Goal: Information Seeking & Learning: Learn about a topic

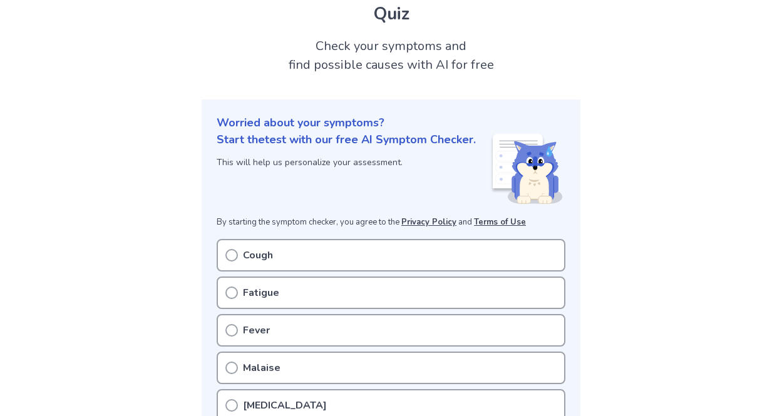
scroll to position [188, 0]
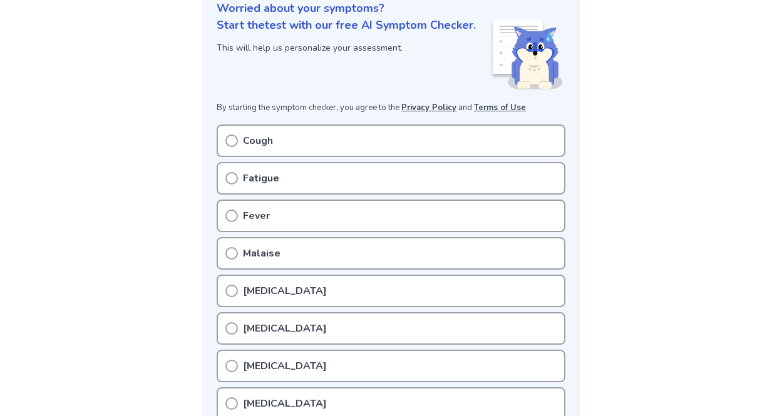
click at [227, 139] on icon at bounding box center [231, 141] width 13 height 13
click at [232, 142] on icon at bounding box center [231, 141] width 13 height 13
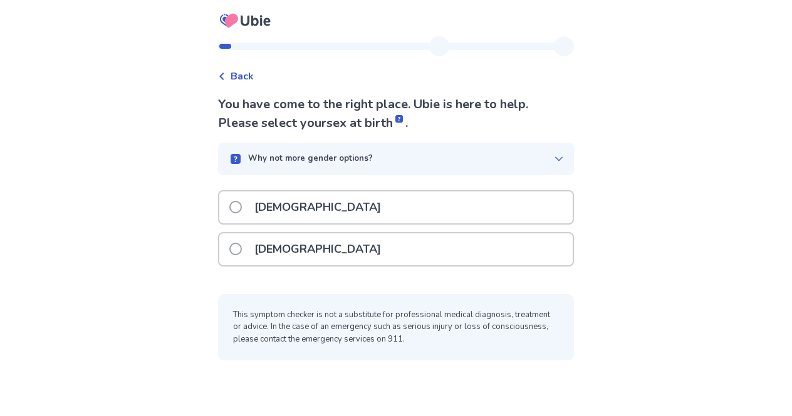
click at [291, 167] on div "Why not more gender options?" at bounding box center [396, 159] width 356 height 33
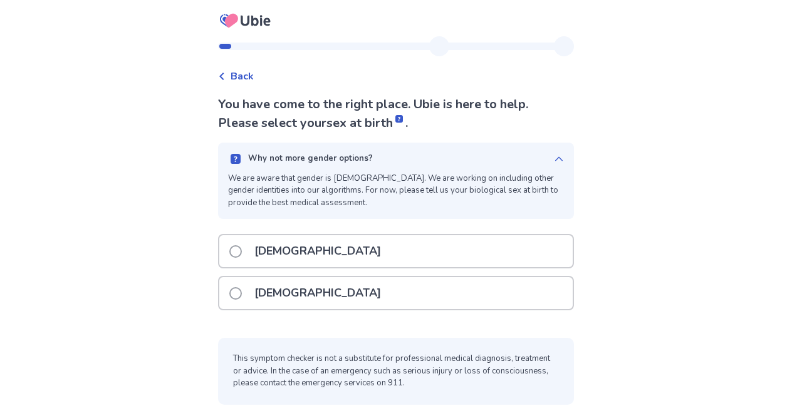
click at [303, 294] on p "[DEMOGRAPHIC_DATA]" at bounding box center [318, 293] width 142 height 32
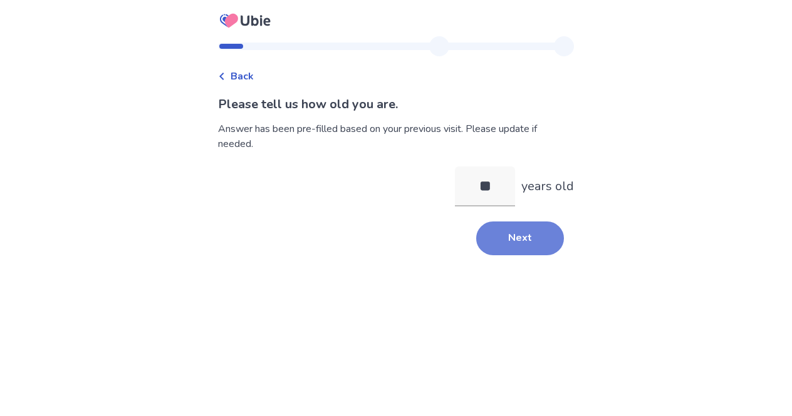
click at [504, 246] on button "Next" at bounding box center [520, 239] width 88 height 34
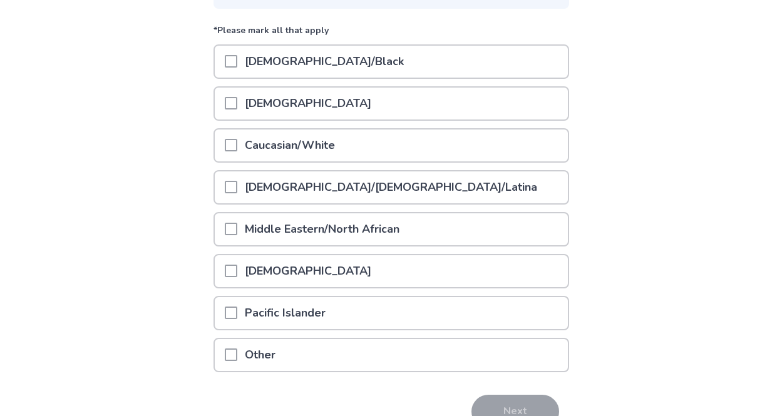
scroll to position [188, 0]
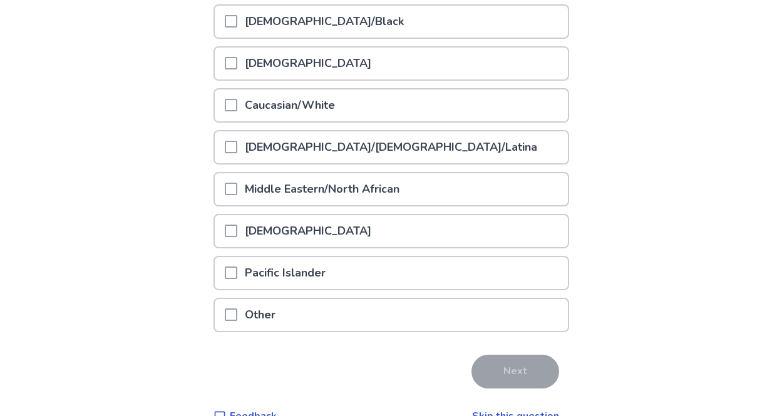
click at [234, 107] on span at bounding box center [231, 105] width 13 height 13
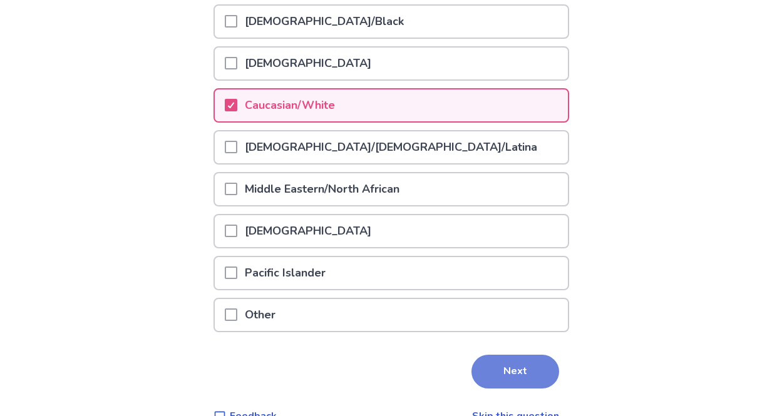
click at [503, 371] on button "Next" at bounding box center [516, 372] width 88 height 34
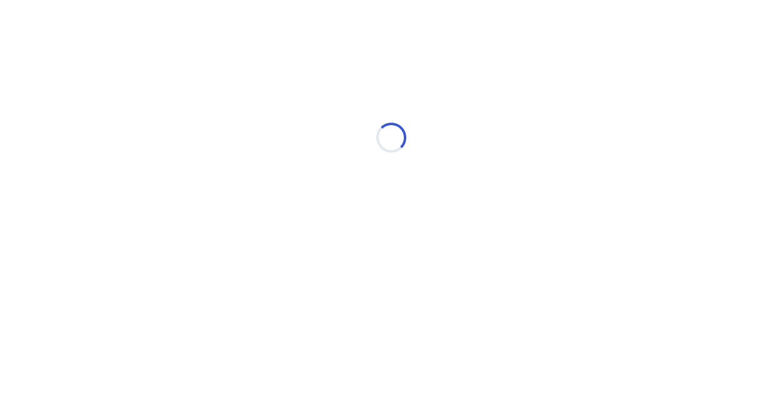
scroll to position [0, 0]
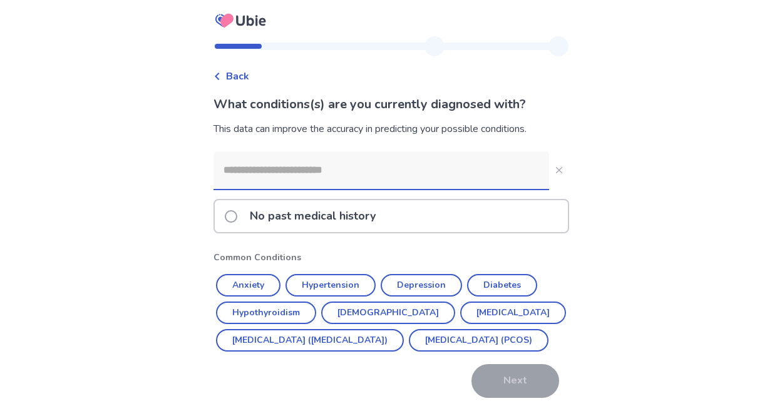
click at [237, 221] on span at bounding box center [231, 216] width 13 height 13
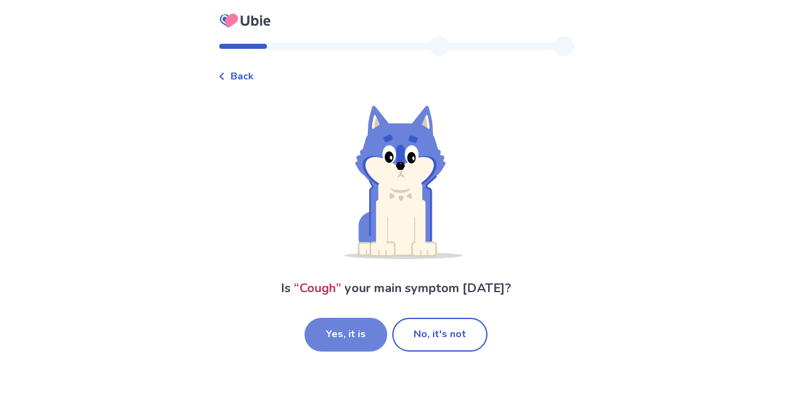
click at [358, 333] on button "Yes, it is" at bounding box center [345, 335] width 83 height 34
click at [435, 344] on button "No, it's not" at bounding box center [439, 335] width 95 height 34
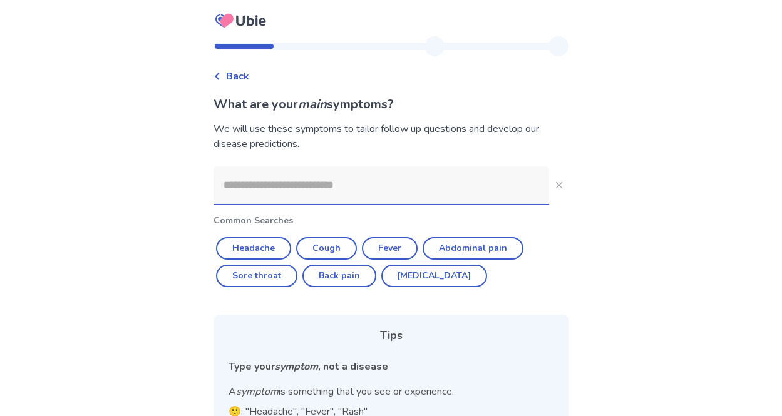
click at [329, 192] on input at bounding box center [382, 186] width 336 height 38
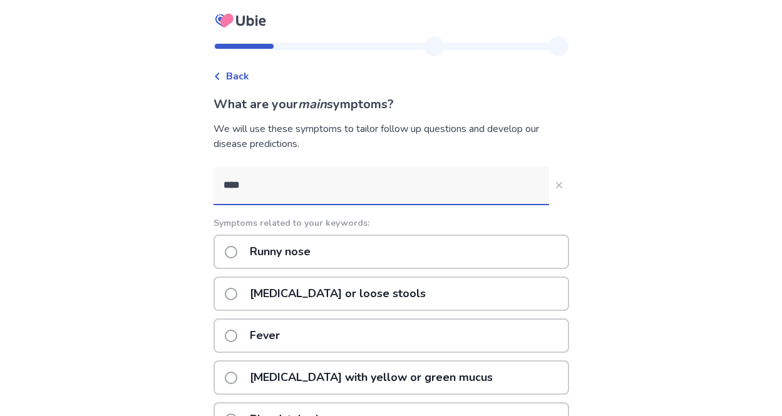
type input "****"
click at [352, 246] on div "Runny nose" at bounding box center [392, 252] width 356 height 34
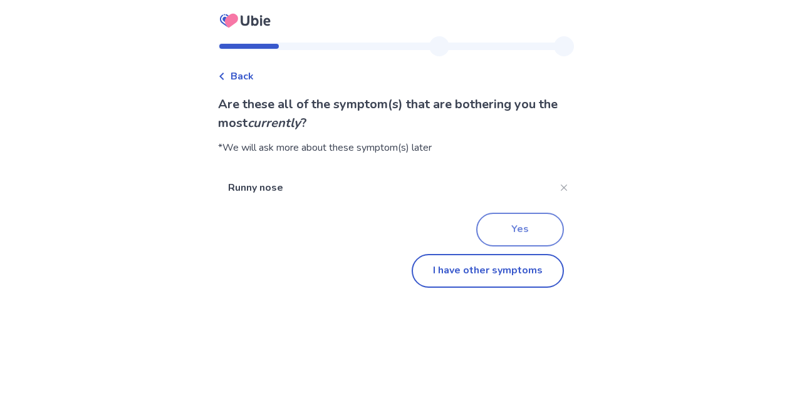
click at [496, 230] on button "Yes" at bounding box center [520, 230] width 88 height 34
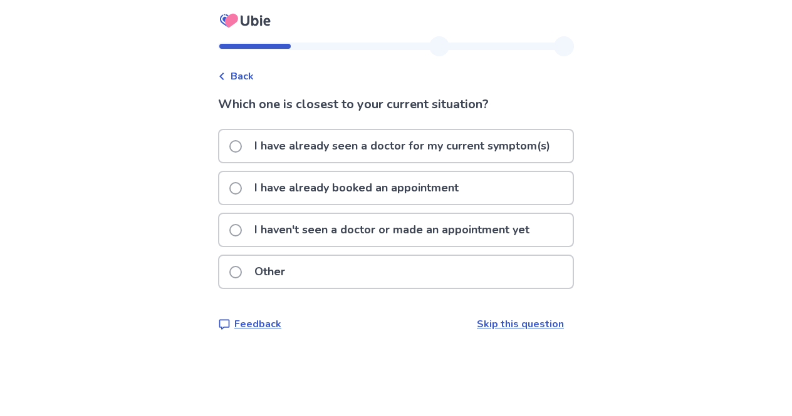
click at [321, 254] on div "I haven't seen a doctor or made an appointment yet" at bounding box center [396, 234] width 356 height 42
click at [324, 238] on p "I haven't seen a doctor or made an appointment yet" at bounding box center [392, 230] width 290 height 32
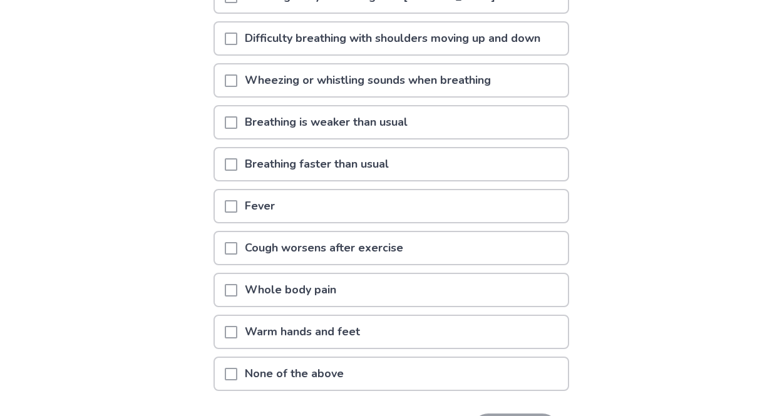
scroll to position [251, 0]
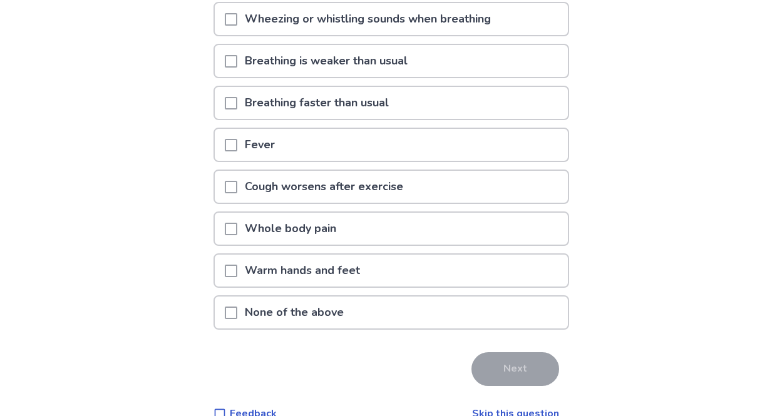
click at [237, 186] on span at bounding box center [231, 187] width 13 height 13
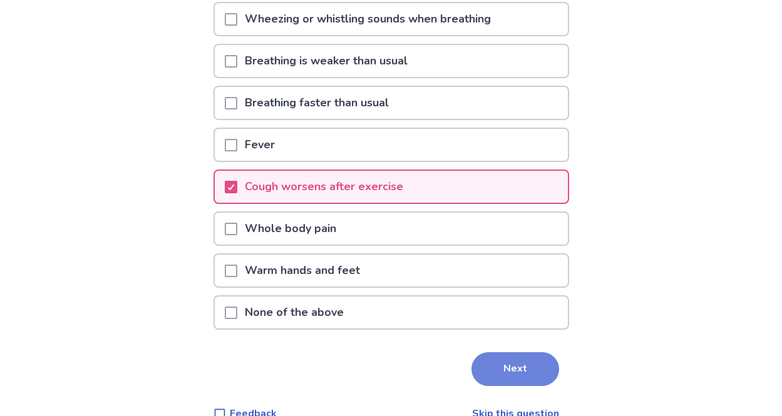
click at [524, 366] on button "Next" at bounding box center [516, 370] width 88 height 34
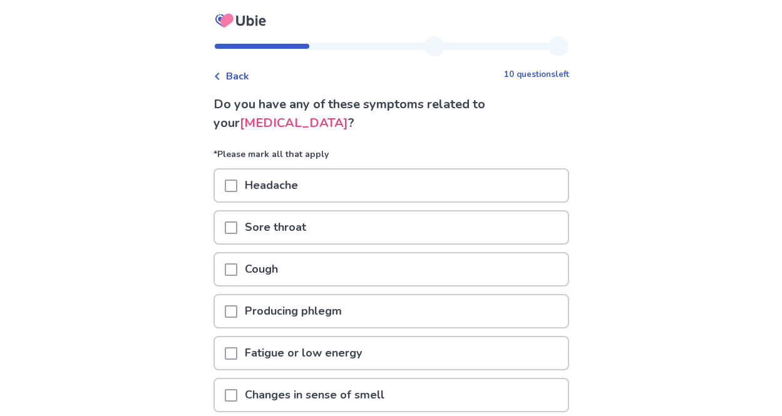
click at [234, 229] on span at bounding box center [231, 228] width 13 height 13
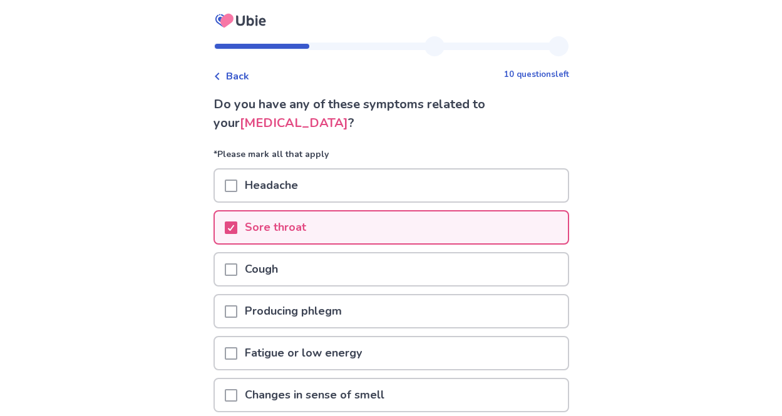
click at [237, 276] on span at bounding box center [231, 270] width 13 height 13
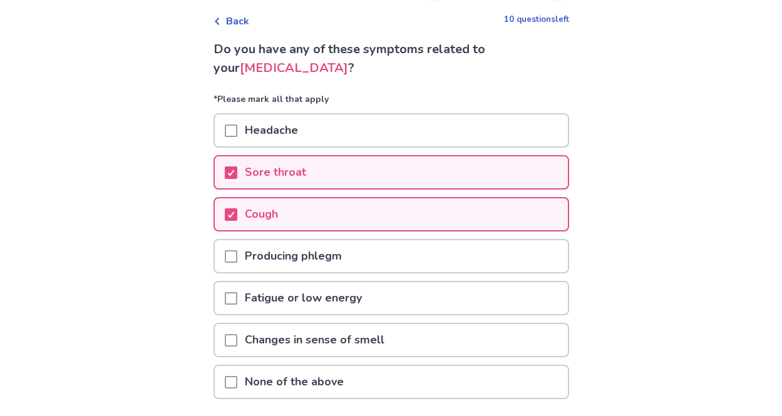
scroll to position [125, 0]
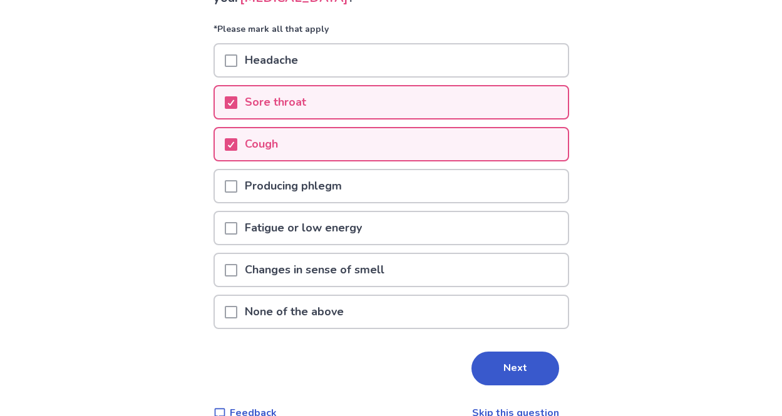
click at [237, 182] on span at bounding box center [231, 186] width 13 height 13
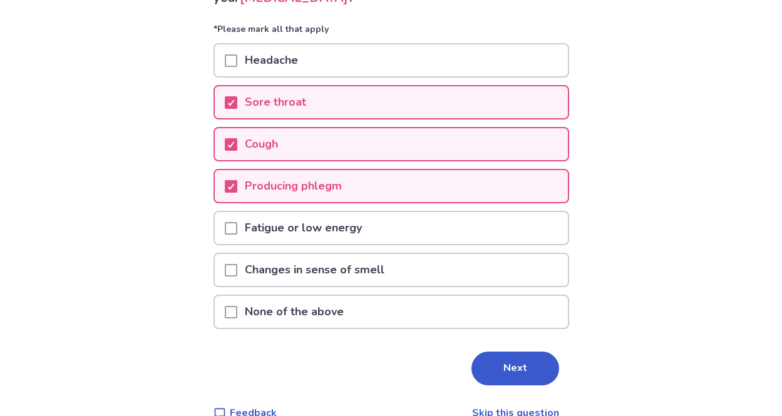
click at [237, 234] on span at bounding box center [231, 228] width 13 height 13
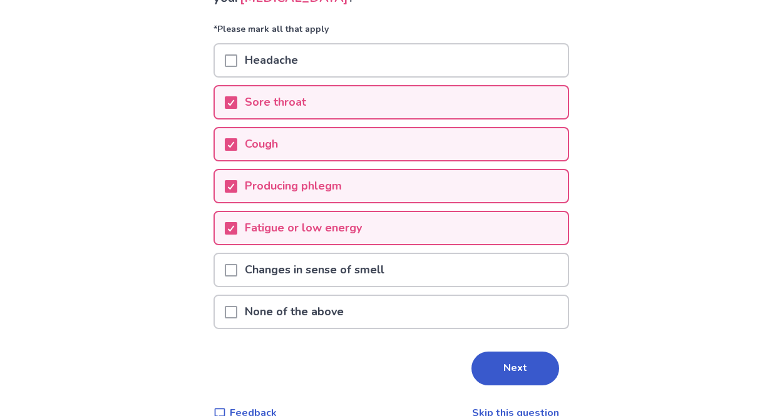
click at [237, 264] on span at bounding box center [231, 270] width 13 height 13
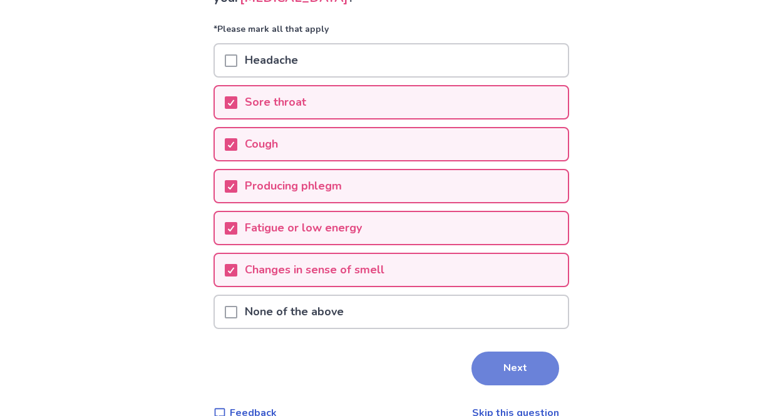
click at [527, 375] on button "Next" at bounding box center [516, 369] width 88 height 34
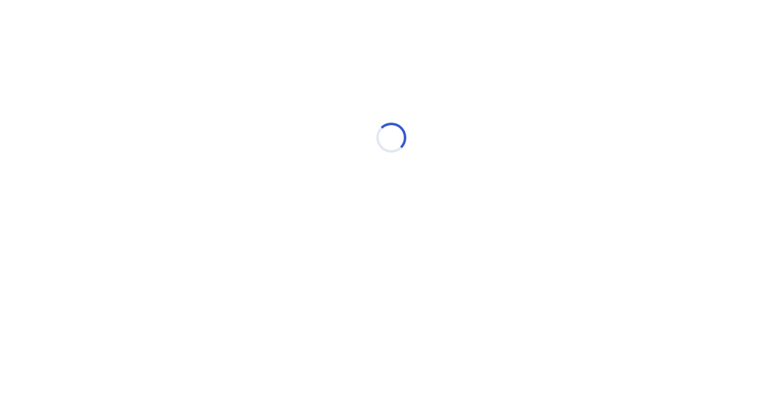
scroll to position [0, 0]
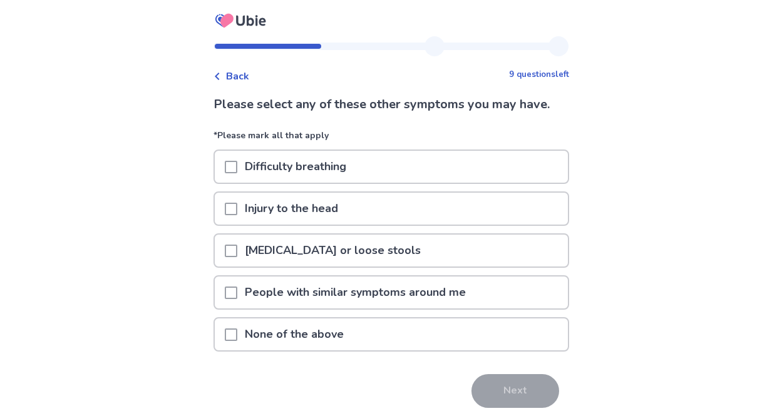
click at [237, 334] on span at bounding box center [231, 335] width 13 height 13
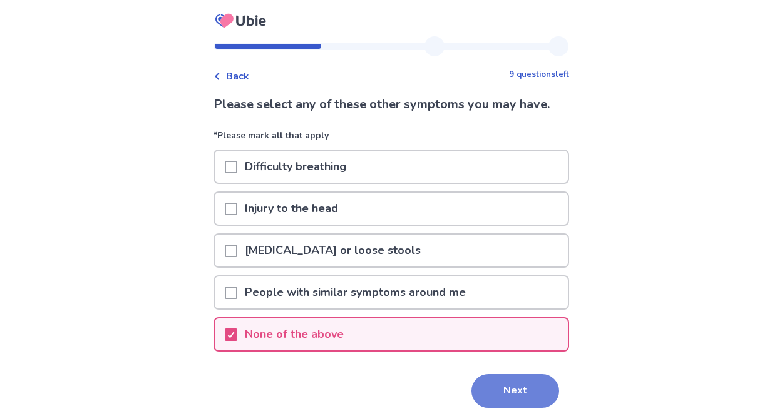
click at [508, 388] on button "Next" at bounding box center [516, 392] width 88 height 34
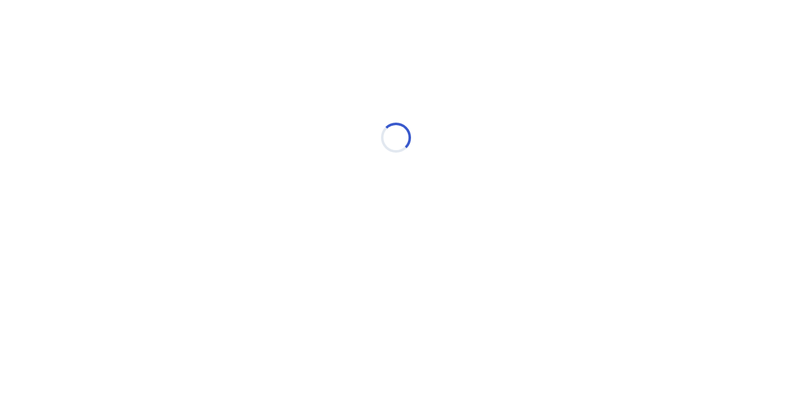
select select "*"
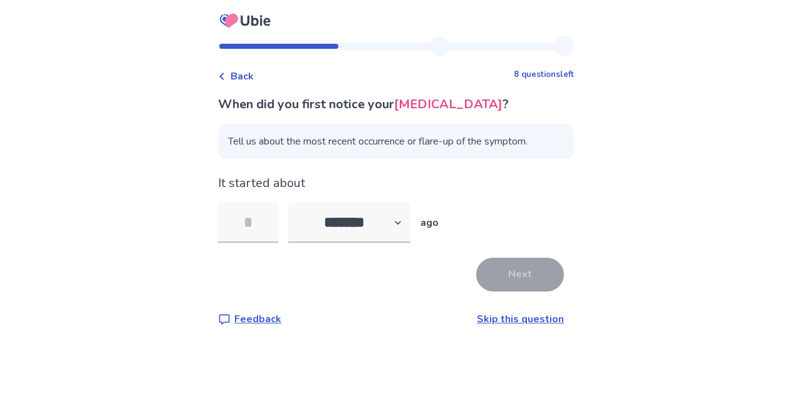
type input "*"
click at [515, 271] on button "Next" at bounding box center [520, 275] width 88 height 34
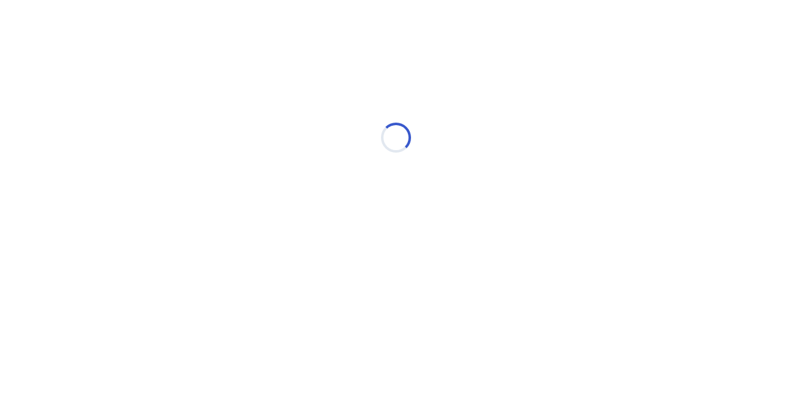
select select "*"
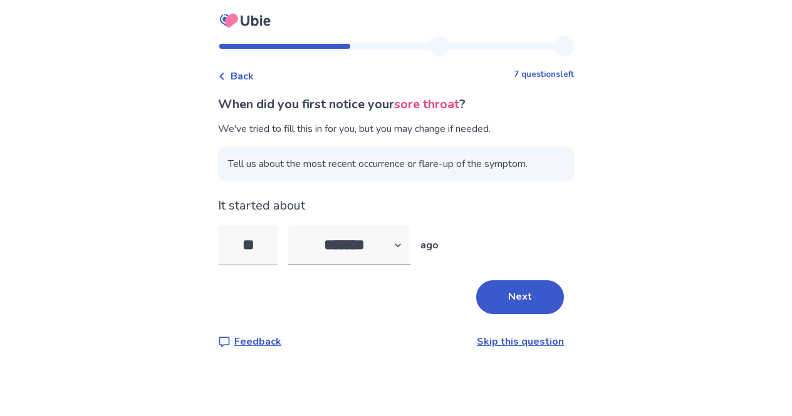
click at [260, 247] on input "**" at bounding box center [248, 245] width 60 height 40
type input "*"
click at [535, 291] on button "Next" at bounding box center [520, 298] width 88 height 34
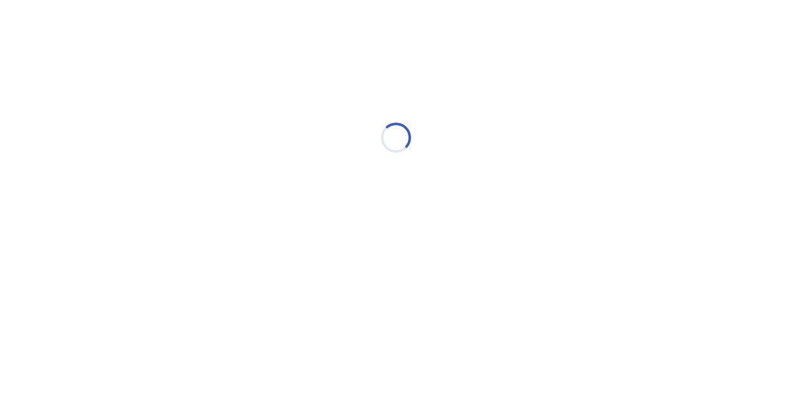
select select "*"
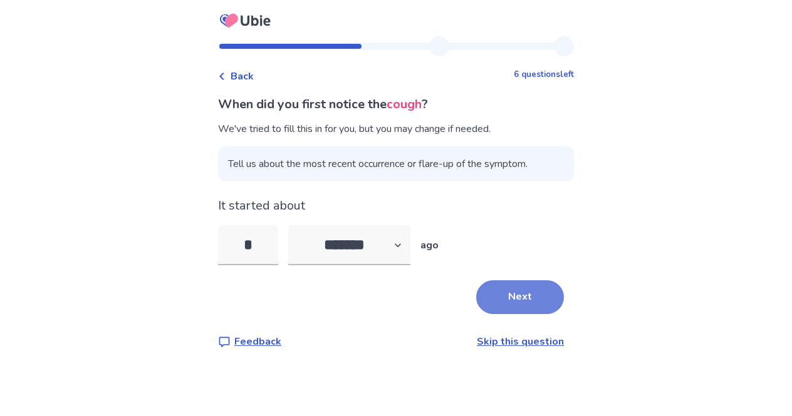
type input "*"
click at [485, 293] on button "Next" at bounding box center [520, 298] width 88 height 34
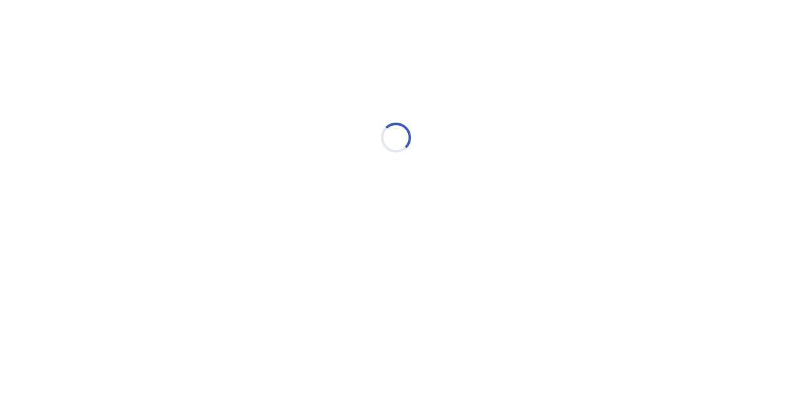
select select "*"
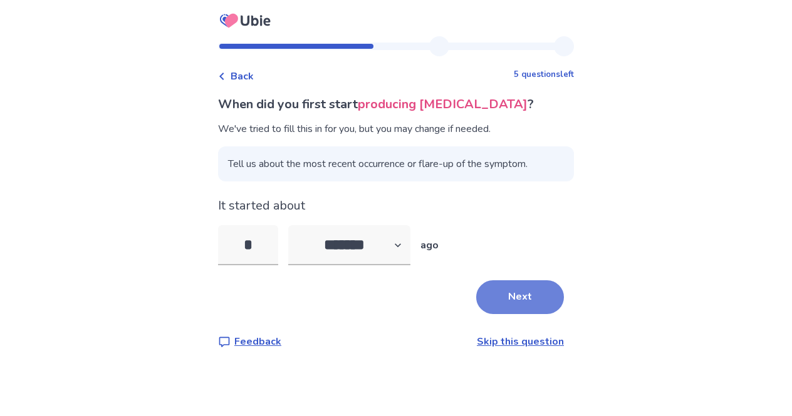
type input "*"
click at [537, 291] on button "Next" at bounding box center [520, 298] width 88 height 34
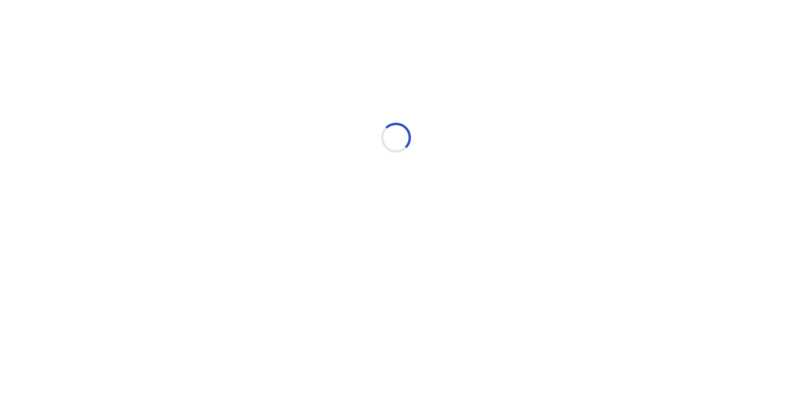
select select "*"
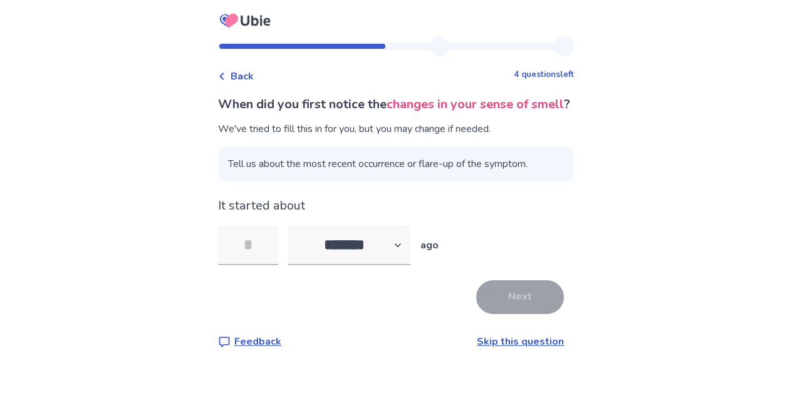
type input "*"
click at [376, 314] on div "Next" at bounding box center [396, 298] width 356 height 34
click at [524, 309] on button "Next" at bounding box center [520, 298] width 88 height 34
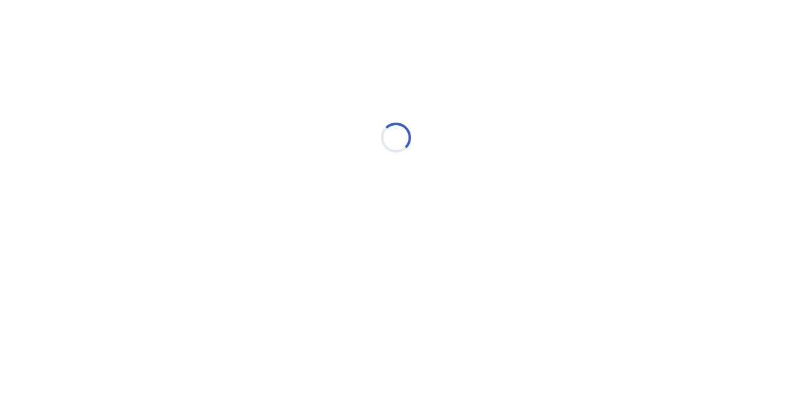
select select "*"
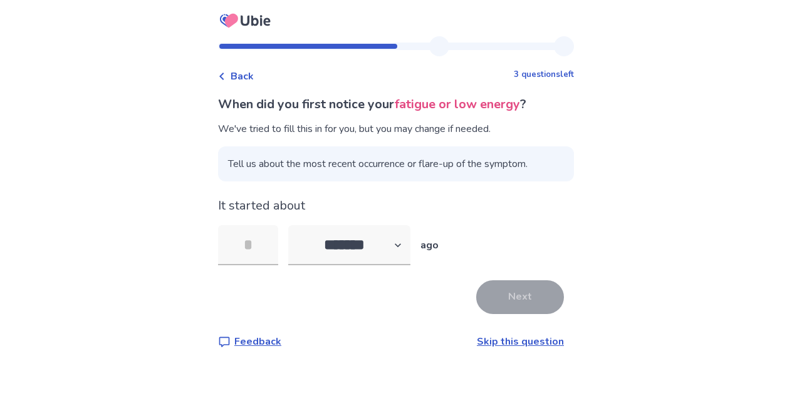
type input "*"
click at [401, 297] on div "Next" at bounding box center [396, 298] width 356 height 34
click at [528, 302] on button "Next" at bounding box center [520, 298] width 88 height 34
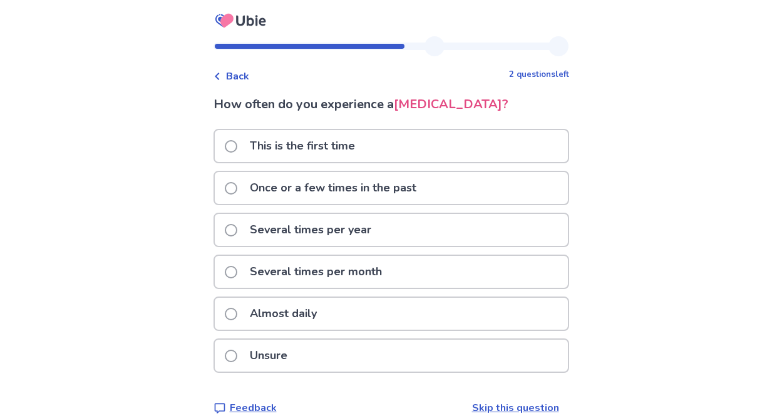
click at [344, 190] on p "Once or a few times in the past" at bounding box center [333, 188] width 182 height 32
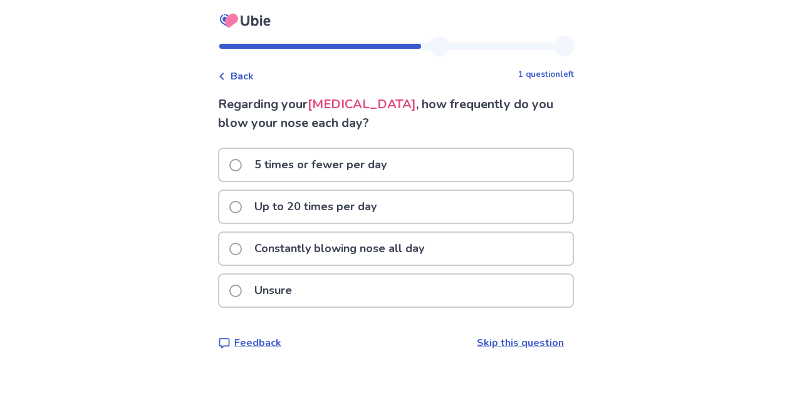
click at [379, 250] on p "Constantly blowing nose all day" at bounding box center [339, 249] width 185 height 32
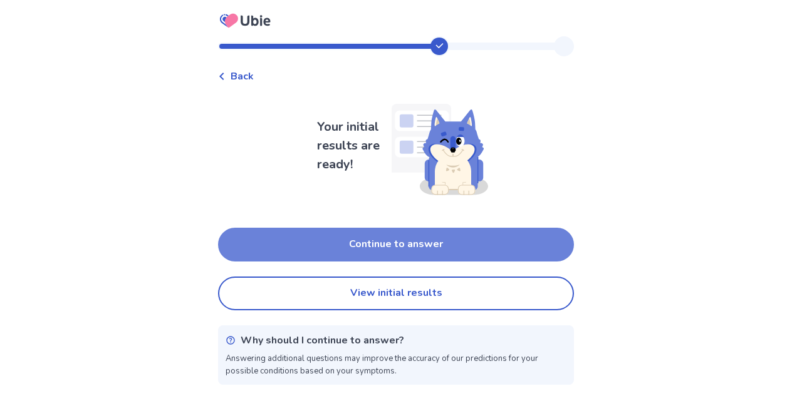
click at [323, 239] on button "Continue to answer" at bounding box center [396, 245] width 356 height 34
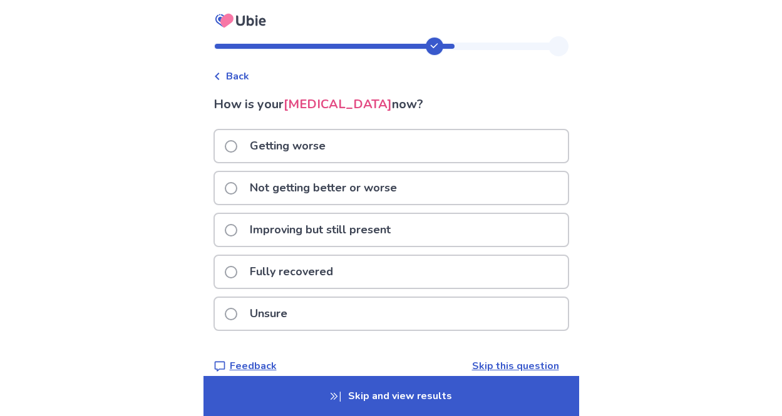
click at [294, 188] on p "Not getting better or worse" at bounding box center [323, 188] width 162 height 32
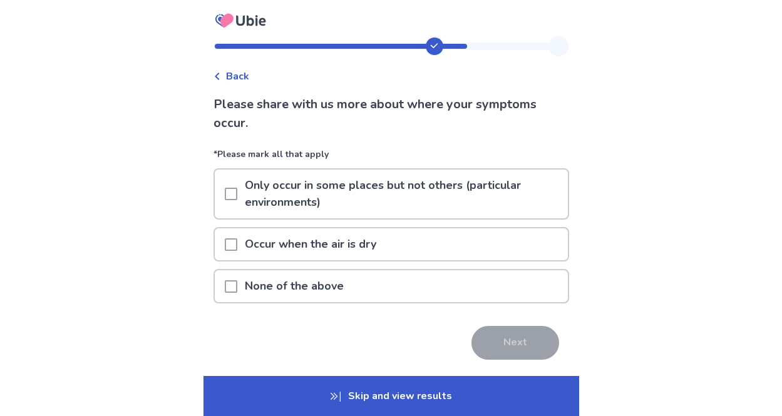
click at [234, 281] on span at bounding box center [231, 287] width 13 height 13
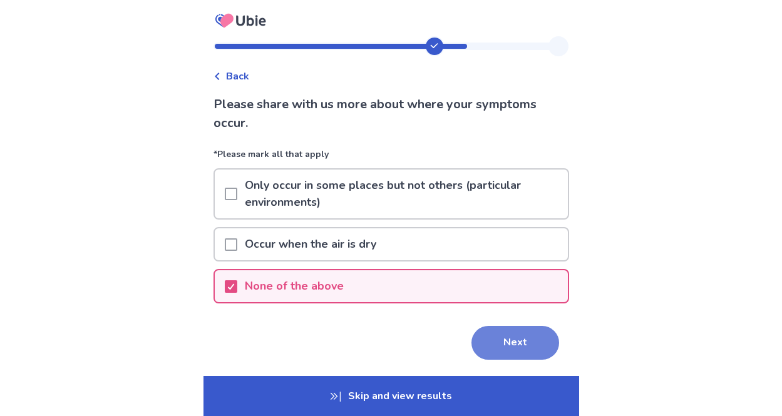
click at [521, 348] on button "Next" at bounding box center [516, 343] width 88 height 34
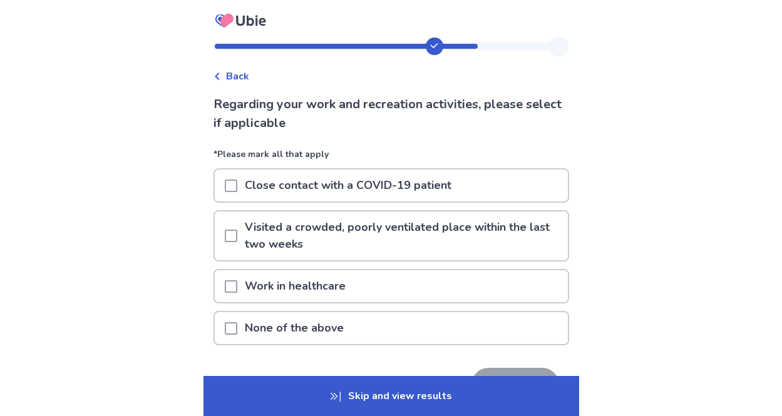
click at [247, 238] on p "Visited a crowded, poorly ventilated place within the last two weeks" at bounding box center [402, 236] width 331 height 49
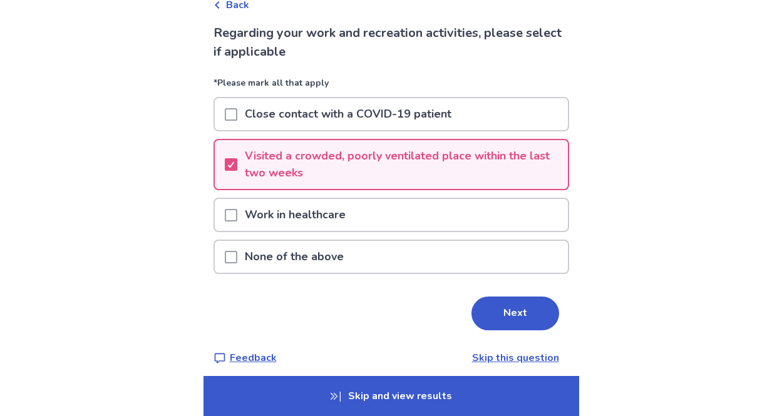
scroll to position [81, 0]
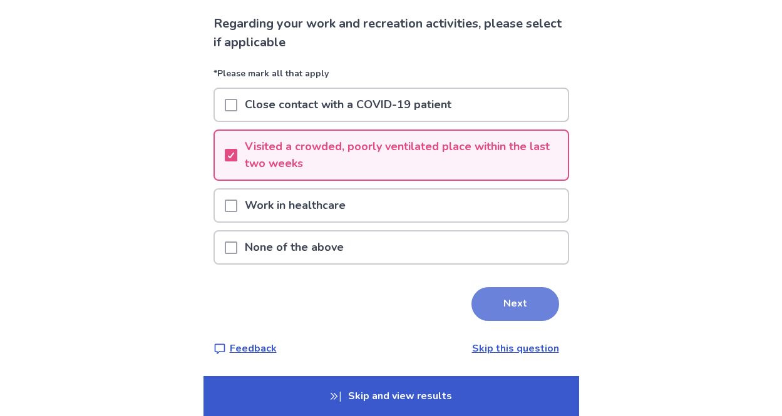
click at [505, 298] on button "Next" at bounding box center [516, 304] width 88 height 34
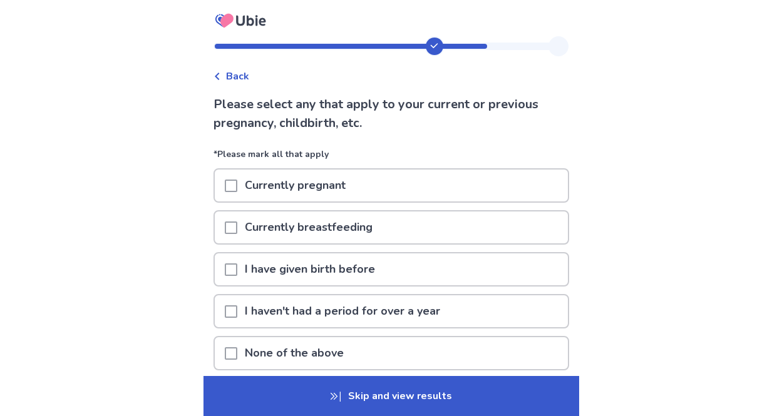
click at [237, 354] on span at bounding box center [231, 354] width 13 height 13
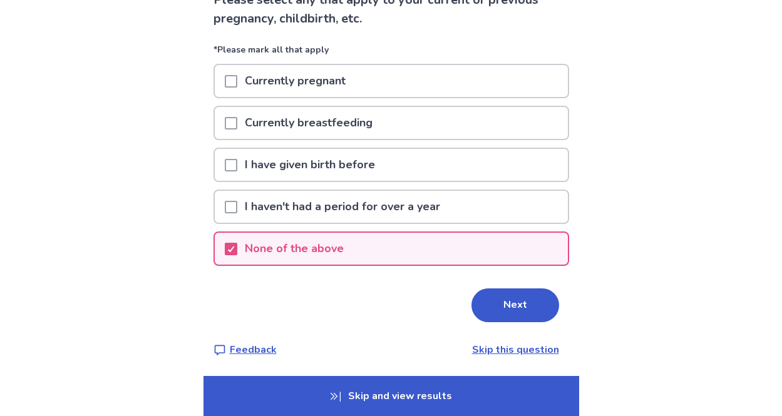
scroll to position [106, 0]
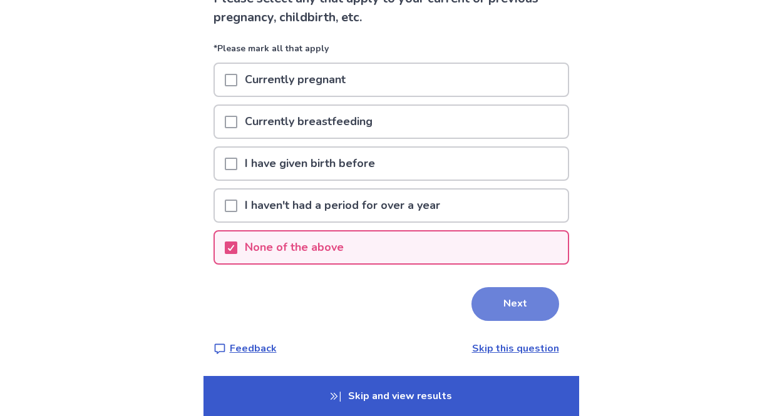
click at [496, 293] on button "Next" at bounding box center [516, 304] width 88 height 34
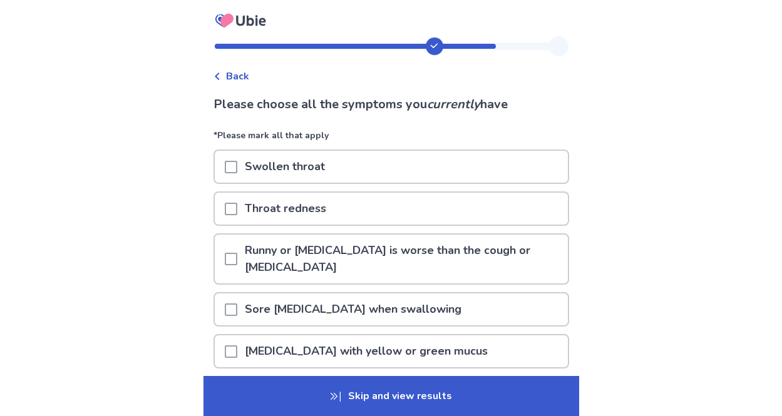
click at [235, 212] on span at bounding box center [231, 209] width 13 height 13
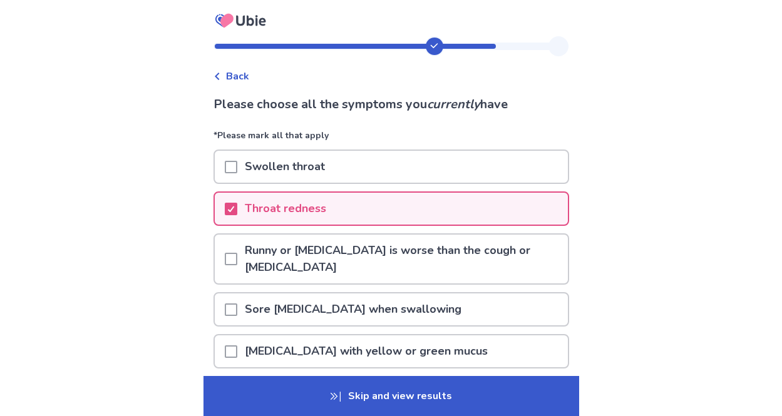
click at [237, 256] on span at bounding box center [231, 259] width 13 height 13
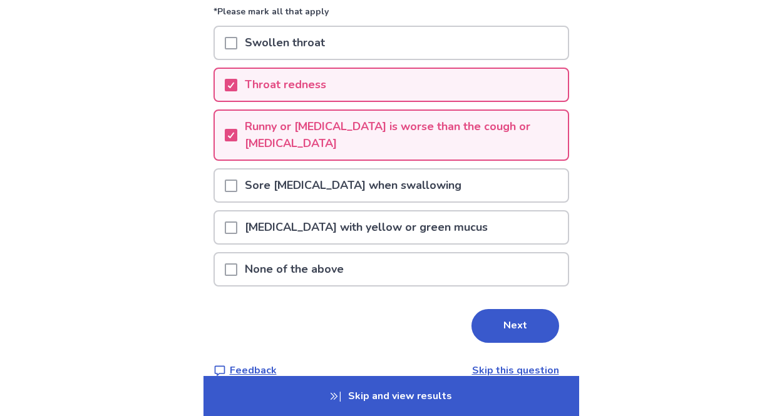
scroll to position [125, 0]
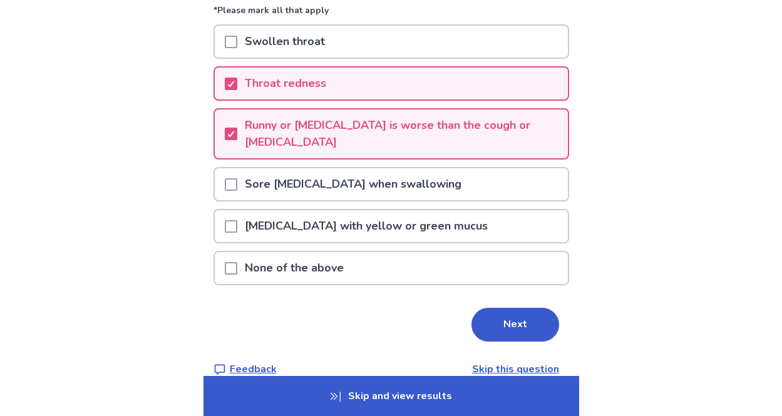
click at [237, 225] on span at bounding box center [231, 226] width 13 height 13
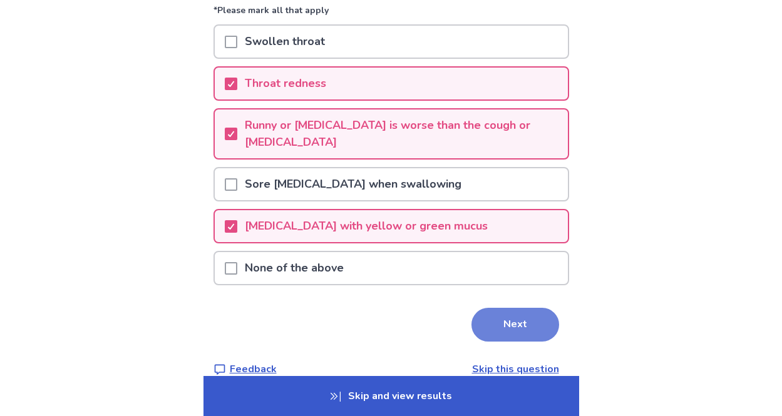
click at [500, 326] on button "Next" at bounding box center [516, 325] width 88 height 34
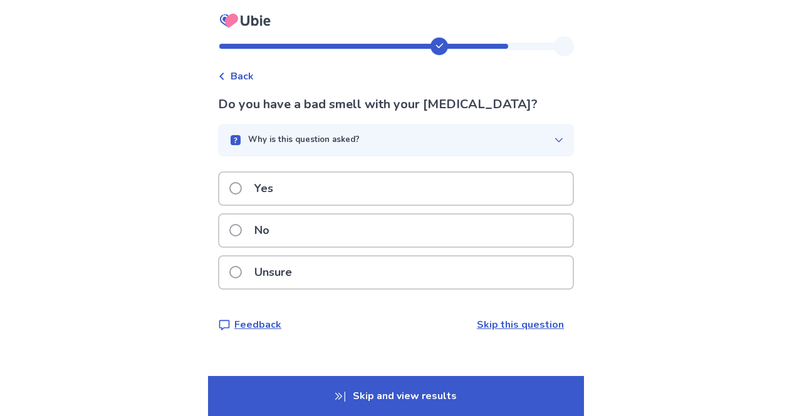
click at [241, 226] on span at bounding box center [235, 230] width 13 height 13
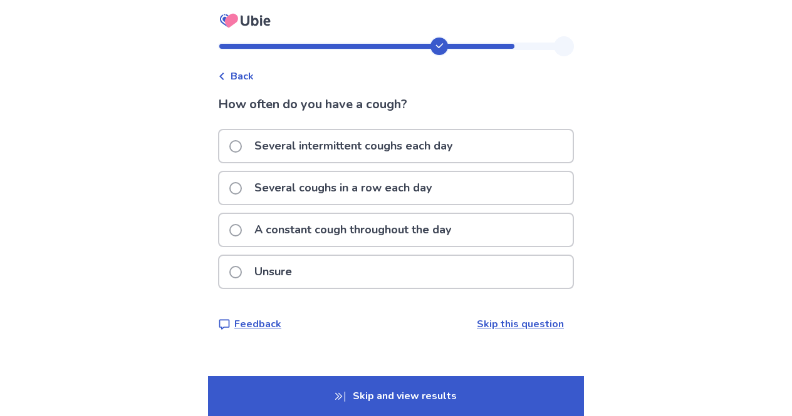
click at [319, 146] on p "Several intermittent coughs each day" at bounding box center [353, 146] width 213 height 32
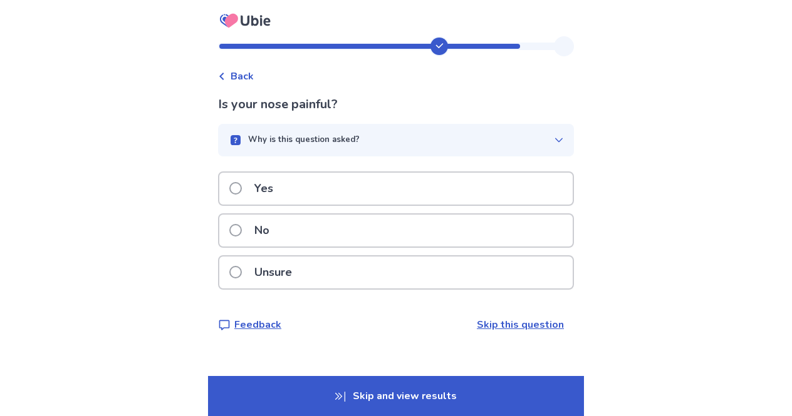
click at [345, 224] on div "No" at bounding box center [395, 231] width 353 height 32
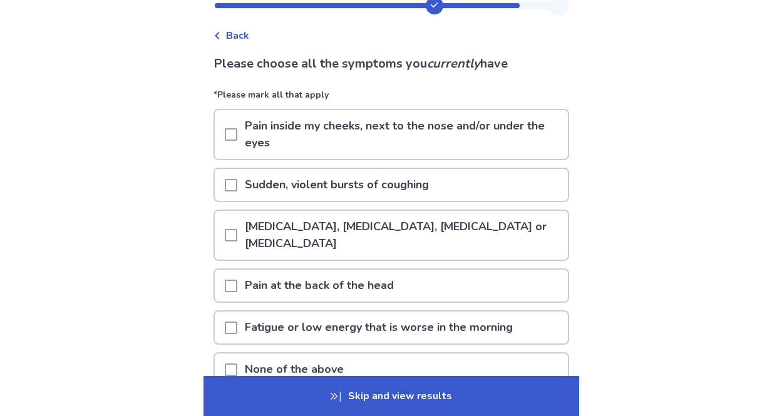
scroll to position [63, 0]
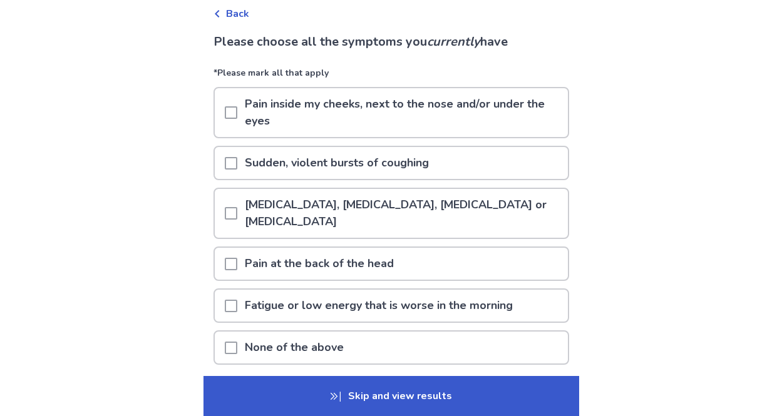
click at [237, 214] on span at bounding box center [231, 213] width 13 height 13
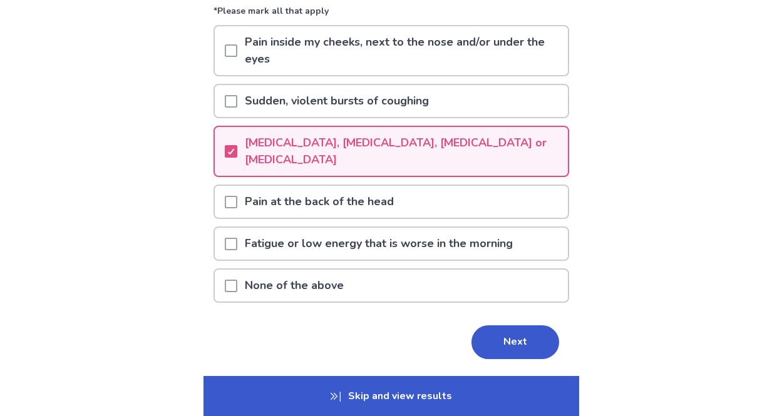
scroll to position [125, 0]
click at [236, 248] on span at bounding box center [231, 243] width 13 height 13
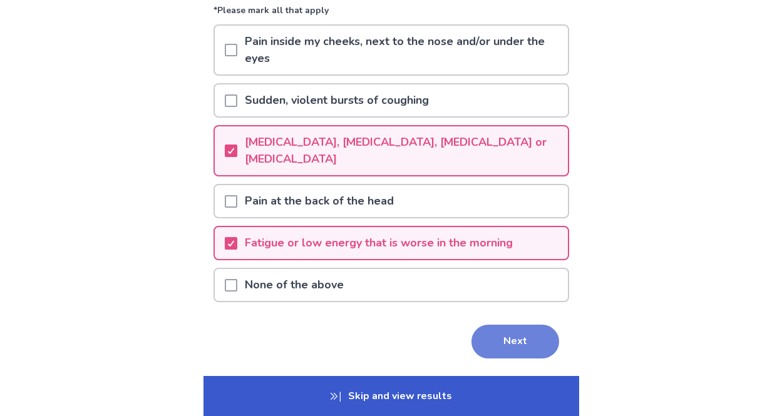
click at [489, 339] on button "Next" at bounding box center [516, 342] width 88 height 34
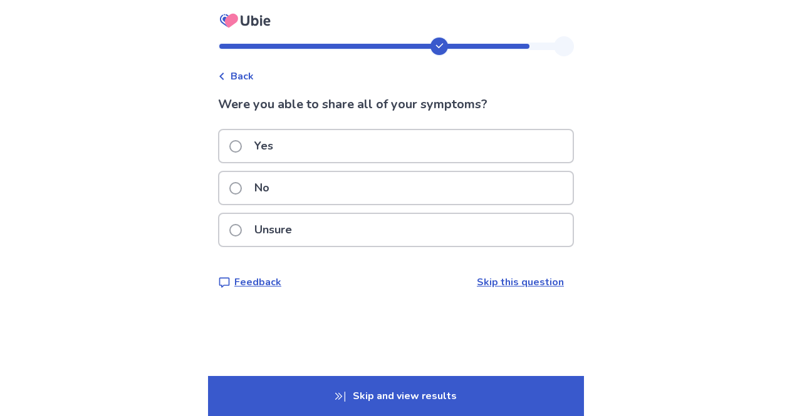
click at [277, 185] on p "No" at bounding box center [262, 188] width 30 height 32
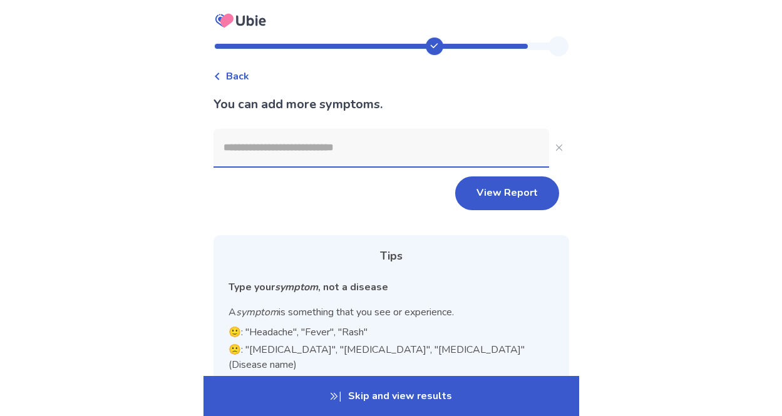
click at [301, 148] on input at bounding box center [382, 148] width 336 height 38
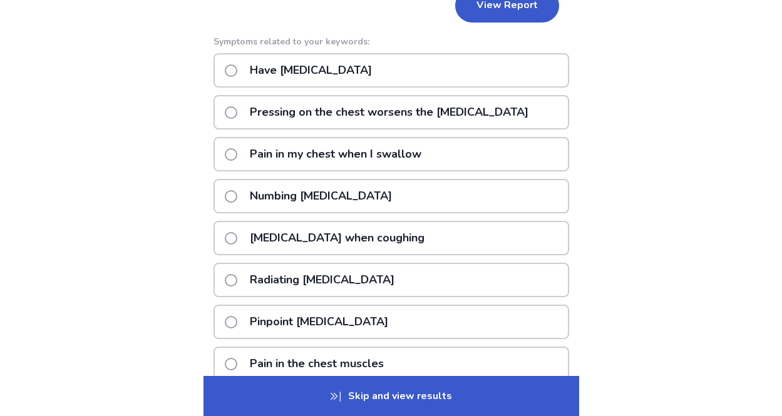
scroll to position [313, 0]
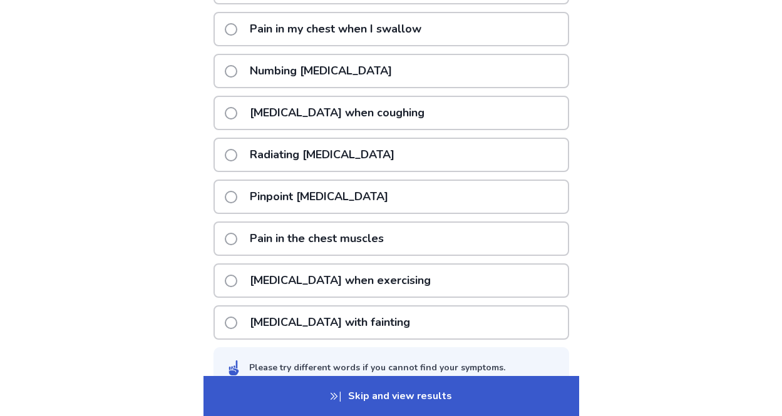
type input "**********"
click at [381, 190] on div "Pinpoint [MEDICAL_DATA]" at bounding box center [392, 197] width 356 height 34
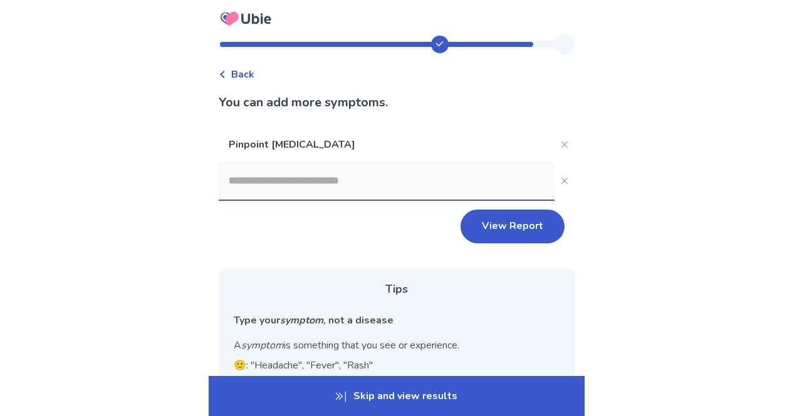
scroll to position [0, 0]
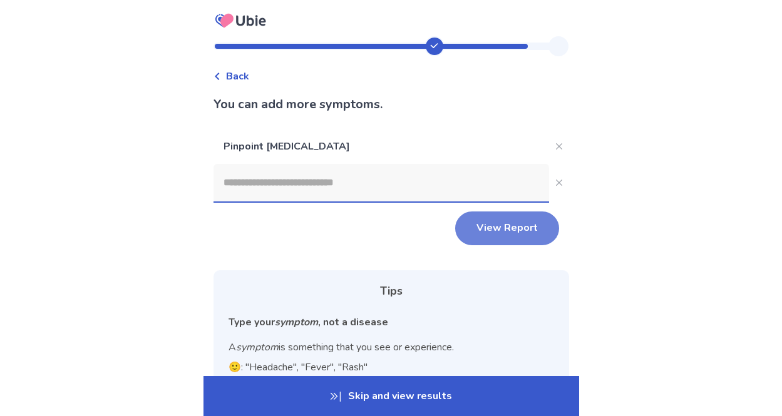
click at [511, 220] on button "View Report" at bounding box center [507, 229] width 104 height 34
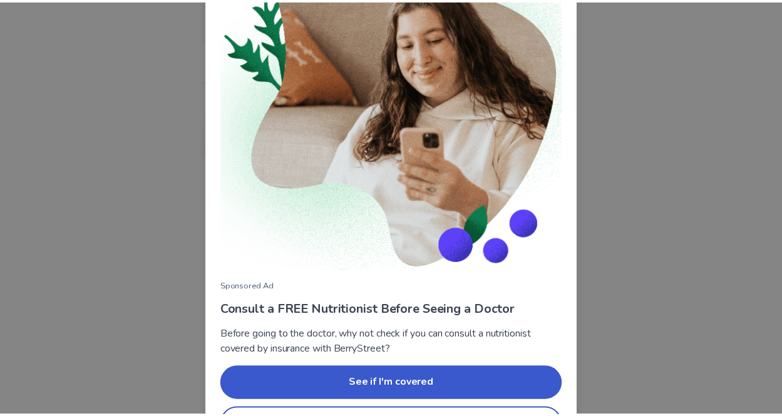
scroll to position [132, 0]
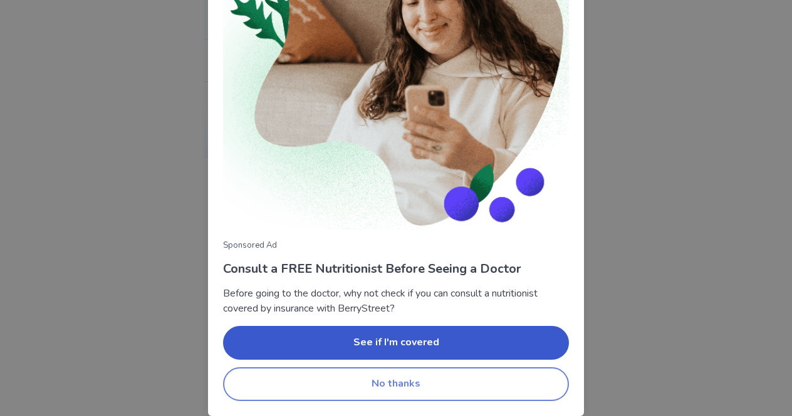
click at [490, 379] on button "No thanks" at bounding box center [396, 385] width 346 height 34
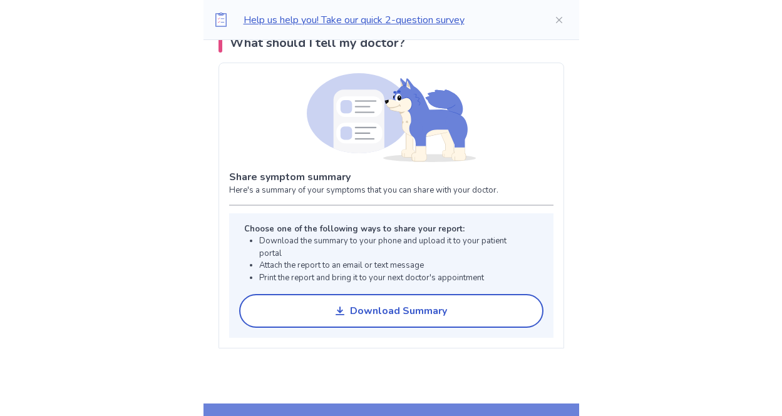
scroll to position [1190, 0]
